Goal: Task Accomplishment & Management: Use online tool/utility

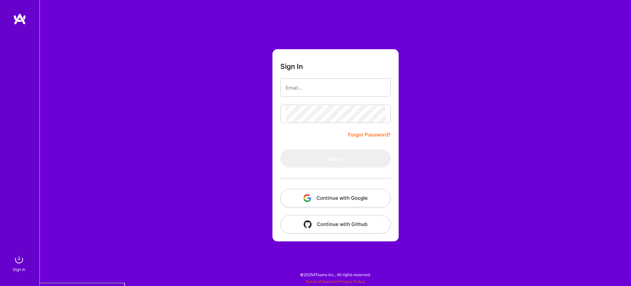
click at [349, 195] on button "Continue with Google" at bounding box center [335, 198] width 110 height 18
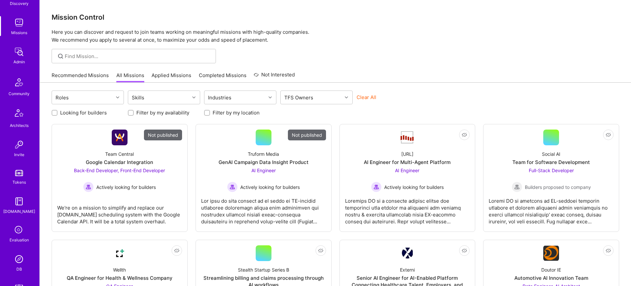
scroll to position [133, 0]
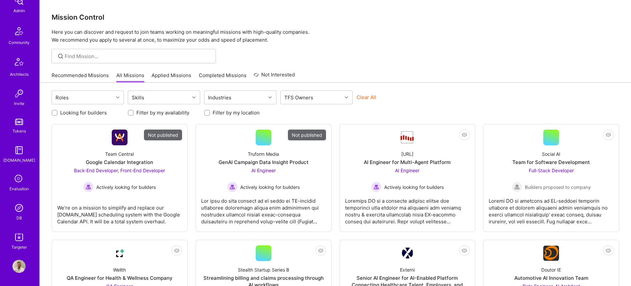
click at [21, 242] on img at bounding box center [18, 237] width 13 height 13
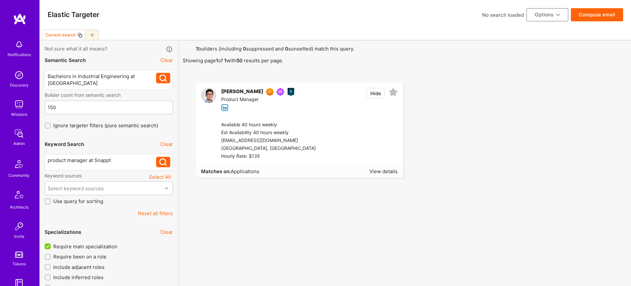
click at [163, 212] on button "Reset all filters" at bounding box center [155, 213] width 35 height 7
checkbox input "false"
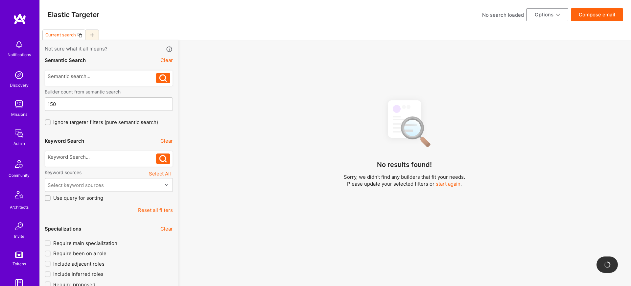
click at [110, 81] on div at bounding box center [102, 78] width 109 height 11
click at [111, 75] on div at bounding box center [102, 76] width 109 height 7
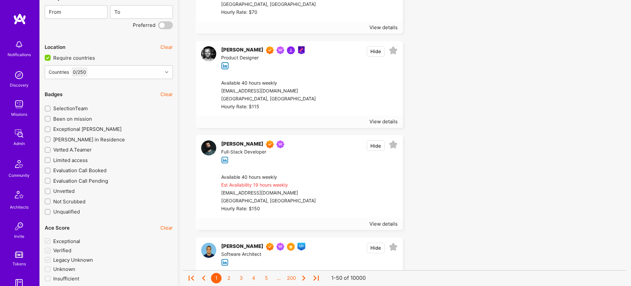
scroll to position [1055, 0]
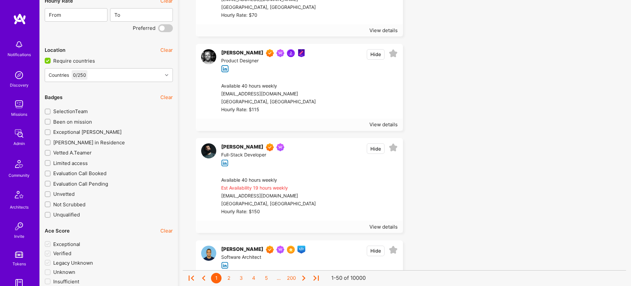
drag, startPoint x: 69, startPoint y: 122, endPoint x: 69, endPoint y: 131, distance: 9.5
click at [69, 122] on span "Been on mission" at bounding box center [72, 122] width 39 height 7
click at [51, 122] on input "Been on mission" at bounding box center [48, 122] width 5 height 5
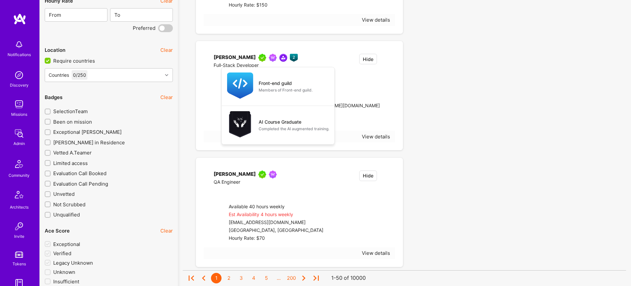
checkbox input "true"
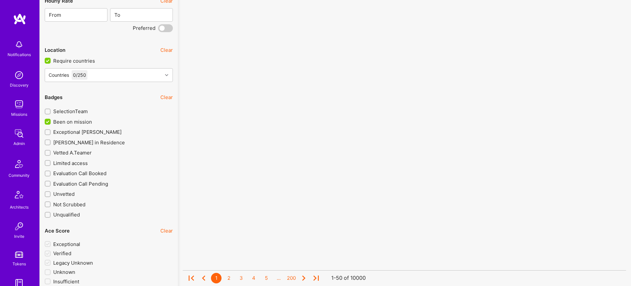
click at [70, 134] on span "Exceptional [PERSON_NAME]" at bounding box center [87, 132] width 68 height 7
click at [51, 134] on input "Exceptional [PERSON_NAME]" at bounding box center [48, 132] width 5 height 5
checkbox input "true"
click at [79, 107] on div "SelectionTeam" at bounding box center [109, 110] width 128 height 11
click at [71, 113] on span "SelectionTeam" at bounding box center [70, 111] width 34 height 7
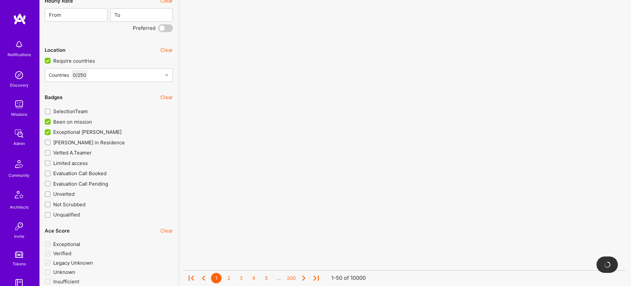
click at [51, 113] on input "SelectionTeam" at bounding box center [48, 112] width 5 height 5
checkbox input "true"
click at [75, 141] on span "[PERSON_NAME] in Residence" at bounding box center [89, 142] width 72 height 7
click at [51, 141] on input "[PERSON_NAME] in Residence" at bounding box center [48, 143] width 5 height 5
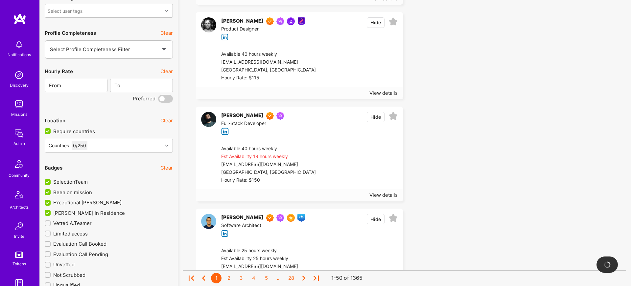
scroll to position [985, 0]
drag, startPoint x: 81, startPoint y: 213, endPoint x: 81, endPoint y: 206, distance: 6.9
click at [82, 213] on span "[PERSON_NAME] in Residence" at bounding box center [89, 212] width 72 height 7
click at [51, 213] on input "[PERSON_NAME] in Residence" at bounding box center [48, 213] width 6 height 6
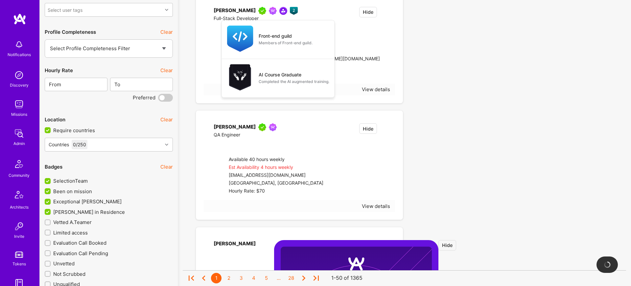
checkbox input "false"
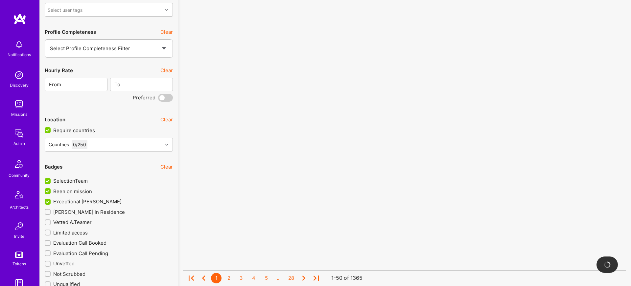
scroll to position [0, 0]
click at [81, 203] on span "Exceptional [PERSON_NAME]" at bounding box center [87, 201] width 68 height 7
click at [51, 203] on input "Exceptional [PERSON_NAME]" at bounding box center [48, 202] width 6 height 6
checkbox input "false"
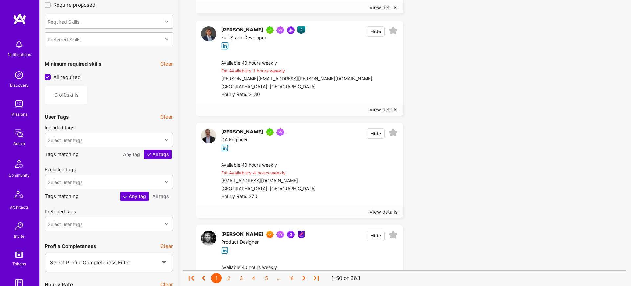
scroll to position [774, 0]
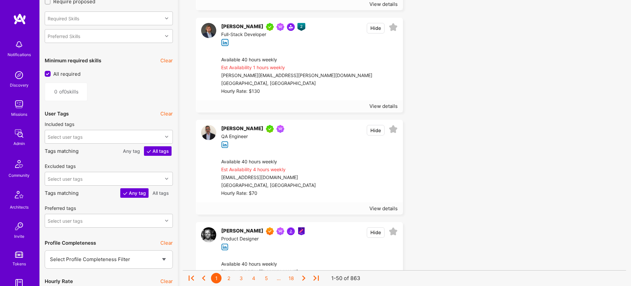
click at [106, 149] on p "Tags matching Any tag All tags" at bounding box center [109, 151] width 128 height 10
click at [104, 143] on div "Select user tags" at bounding box center [103, 136] width 117 height 13
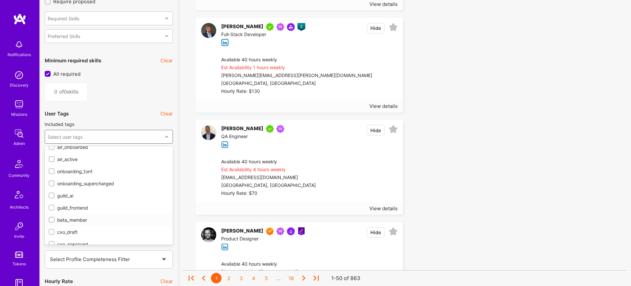
scroll to position [162, 0]
click at [50, 199] on input "checkbox" at bounding box center [52, 198] width 5 height 5
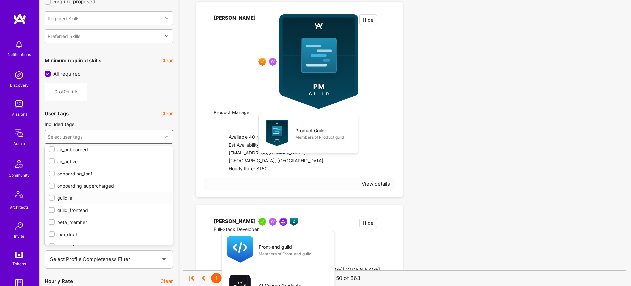
checkbox input "true"
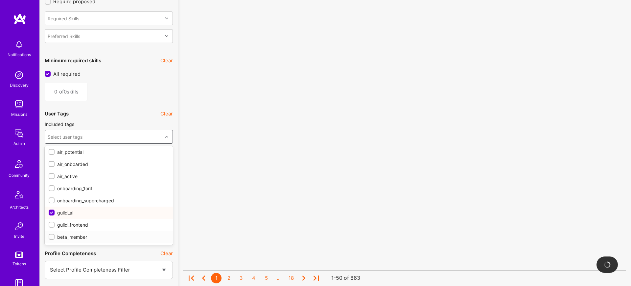
scroll to position [146, 0]
drag, startPoint x: 50, startPoint y: 177, endPoint x: 50, endPoint y: 163, distance: 13.8
click at [50, 176] on input "checkbox" at bounding box center [52, 177] width 5 height 5
checkbox input "true"
drag, startPoint x: 50, startPoint y: 163, endPoint x: 50, endPoint y: 155, distance: 7.3
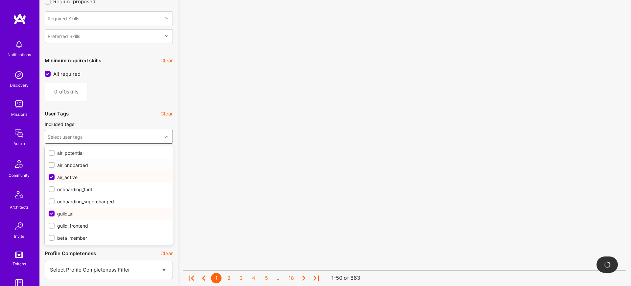
click at [50, 161] on div "air_onboarded" at bounding box center [109, 165] width 128 height 12
checkbox input "true"
click at [50, 153] on input "checkbox" at bounding box center [52, 153] width 5 height 5
checkbox input "true"
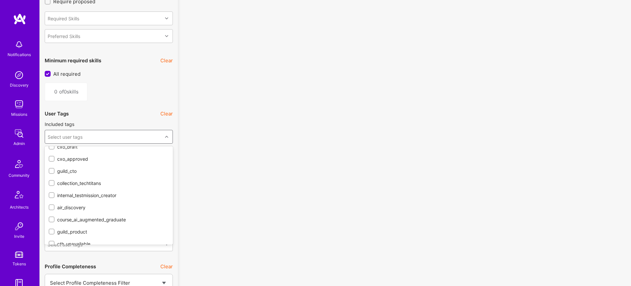
scroll to position [248, 0]
click at [59, 213] on div "air_discovery" at bounding box center [109, 210] width 120 height 7
checkbox input "true"
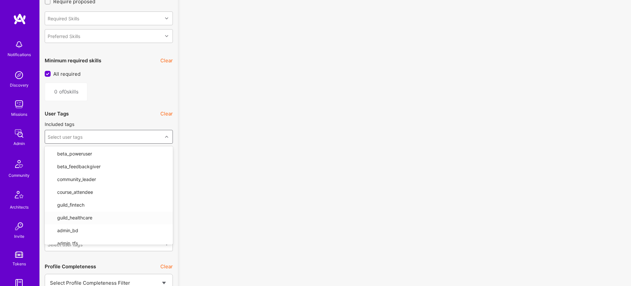
click at [263, 212] on div "No results found! Sorry, we didn't find any builders that fit your needs. Pleas…" at bounding box center [404, 240] width 443 height 1938
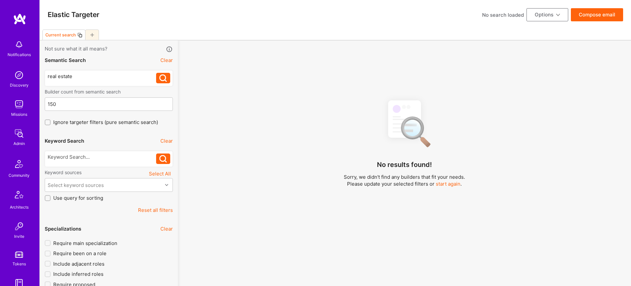
click at [115, 79] on div "real estate" at bounding box center [102, 76] width 109 height 7
click at [167, 78] on button at bounding box center [163, 78] width 14 height 11
click at [160, 78] on icon at bounding box center [163, 79] width 8 height 8
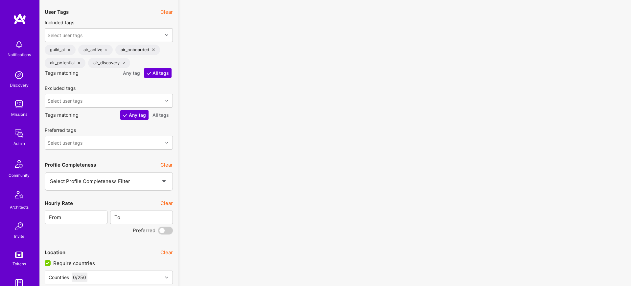
scroll to position [877, 0]
click at [132, 73] on button "Any tag" at bounding box center [131, 72] width 22 height 10
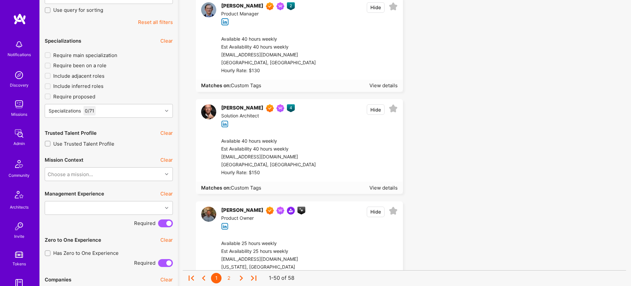
scroll to position [190, 0]
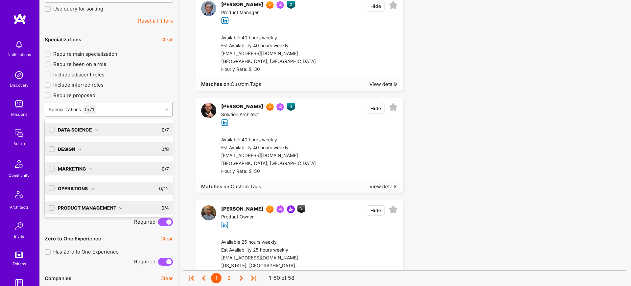
click at [158, 108] on div "Specializations 0 / 71" at bounding box center [103, 109] width 117 height 13
drag, startPoint x: 53, startPoint y: 128, endPoint x: 56, endPoint y: 139, distance: 11.8
click at [53, 128] on input "checkbox" at bounding box center [52, 130] width 5 height 5
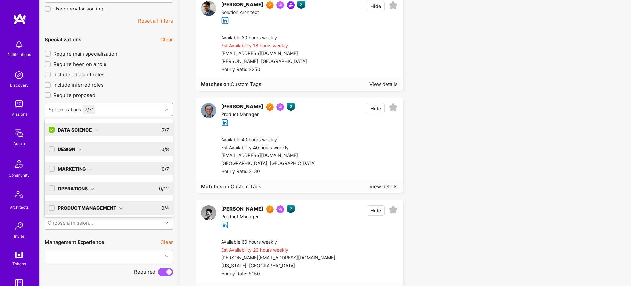
scroll to position [41, 0]
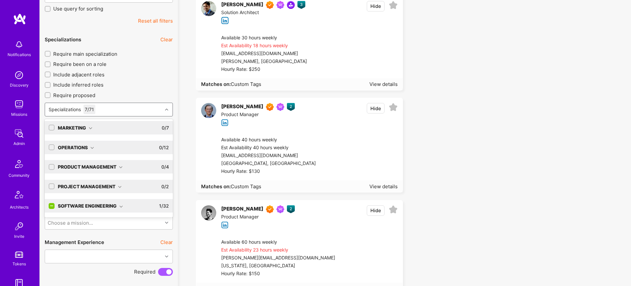
click at [52, 206] on input "checkbox" at bounding box center [52, 207] width 6 height 6
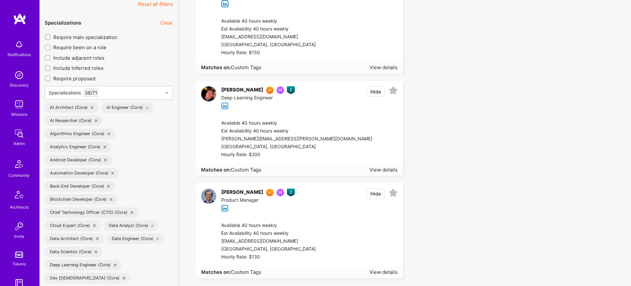
scroll to position [205, 0]
click at [86, 40] on span "Require main specialization" at bounding box center [85, 38] width 64 height 7
click at [51, 40] on input "Require main specialization" at bounding box center [48, 38] width 5 height 5
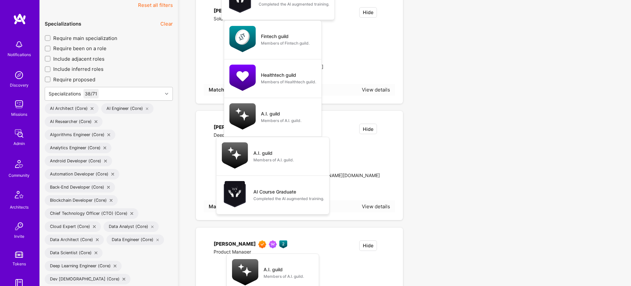
checkbox input "true"
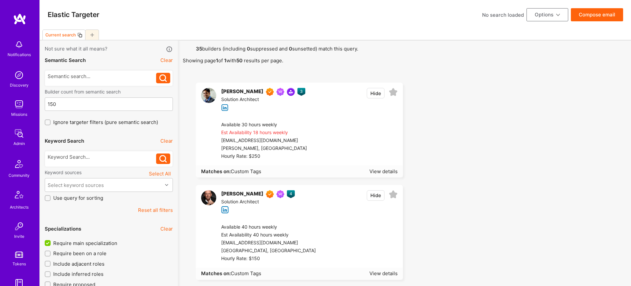
click at [541, 14] on button "Options" at bounding box center [547, 14] width 42 height 13
click at [507, 18] on div "No search loaded Options" at bounding box center [525, 14] width 86 height 13
click at [505, 15] on div "No search loaded" at bounding box center [503, 14] width 42 height 7
type input "grandview architect candidates"
click at [522, 13] on icon at bounding box center [520, 15] width 8 height 8
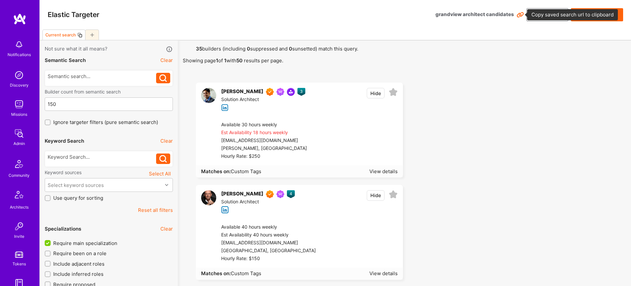
click at [520, 15] on icon at bounding box center [520, 15] width 8 height 8
click at [518, 15] on icon at bounding box center [520, 15] width 8 height 8
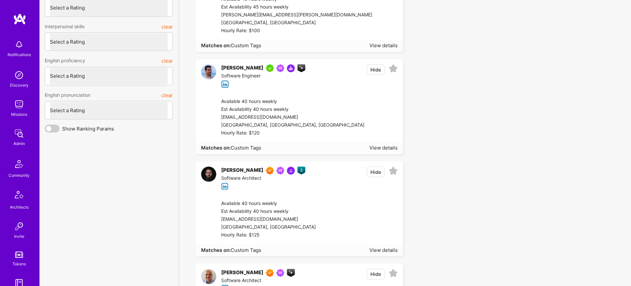
scroll to position [2264, 0]
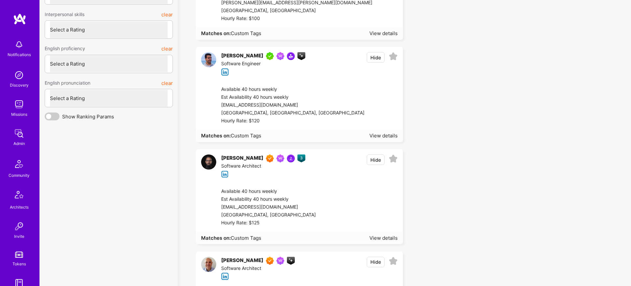
click at [295, 114] on div "[GEOGRAPHIC_DATA], [GEOGRAPHIC_DATA], [GEOGRAPHIC_DATA]" at bounding box center [292, 113] width 143 height 8
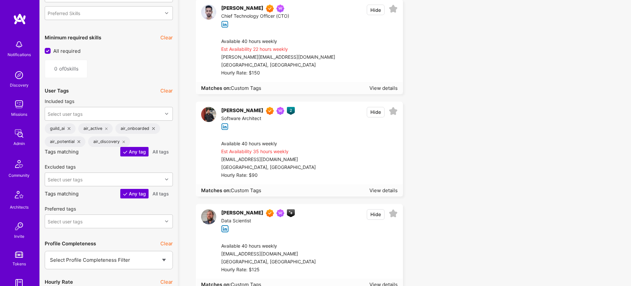
scroll to position [1202, 0]
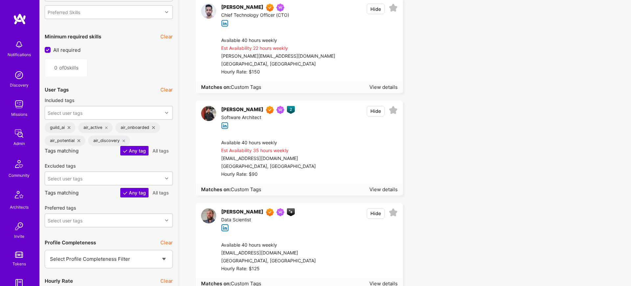
click at [170, 89] on button "Clear" at bounding box center [166, 89] width 12 height 7
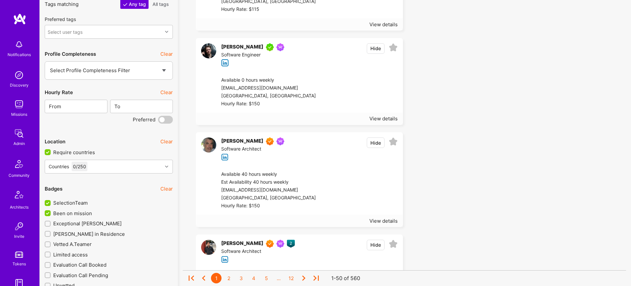
scroll to position [1373, 0]
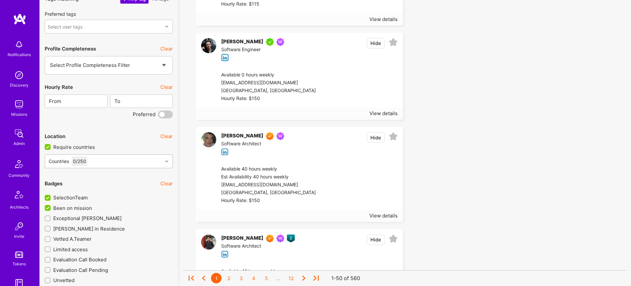
click at [120, 169] on div "Countries 0 / 250" at bounding box center [109, 163] width 128 height 16
click at [121, 165] on div "Countries 0 / 250" at bounding box center [103, 161] width 117 height 13
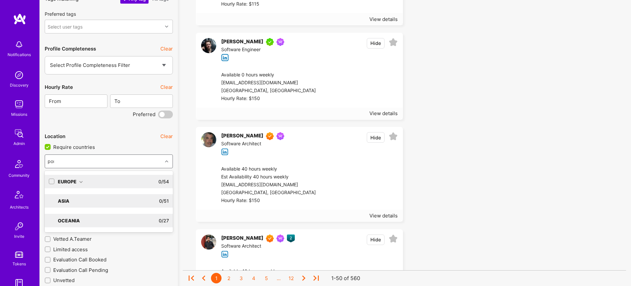
type input "port"
click at [104, 183] on div "Europe 0 / 54" at bounding box center [112, 181] width 114 height 13
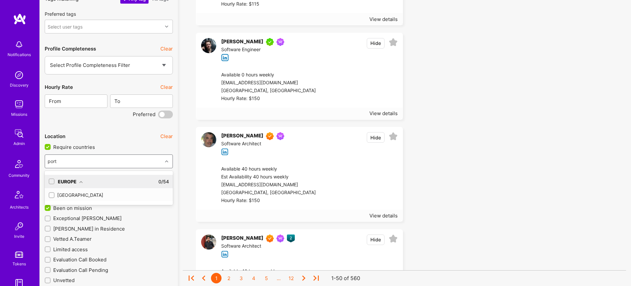
click at [93, 193] on div "[GEOGRAPHIC_DATA]" at bounding box center [109, 195] width 120 height 7
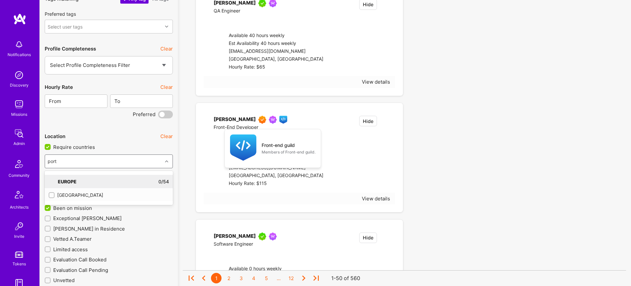
checkbox input "true"
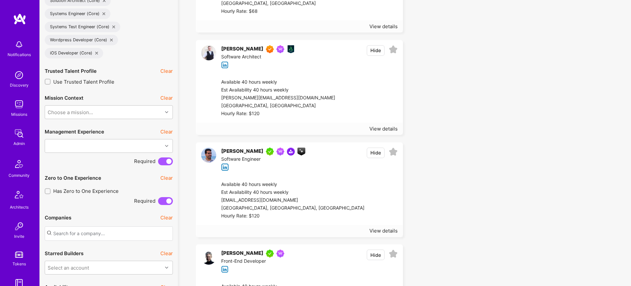
scroll to position [606, 0]
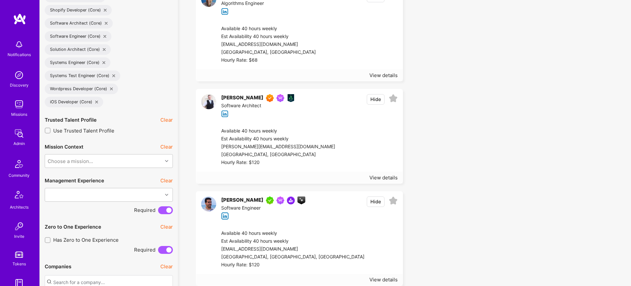
click at [236, 214] on div "[PERSON_NAME] Community leader Builders leading a micro community. A.I. guild M…" at bounding box center [299, 208] width 206 height 33
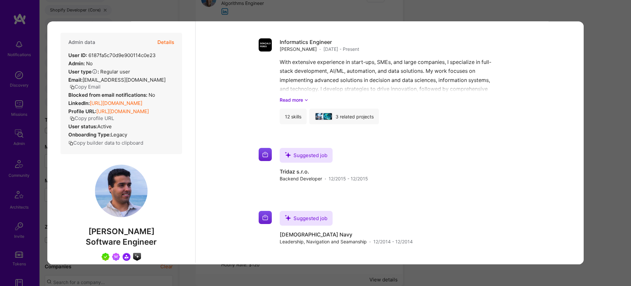
scroll to position [1494, 0]
